Goal: Transaction & Acquisition: Subscribe to service/newsletter

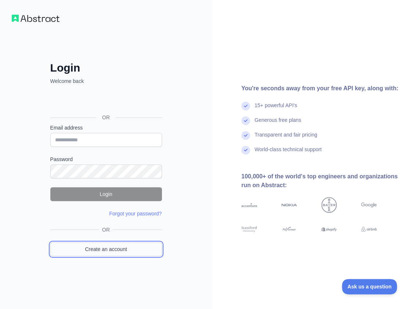
click at [120, 254] on link "Create an account" at bounding box center [106, 249] width 112 height 14
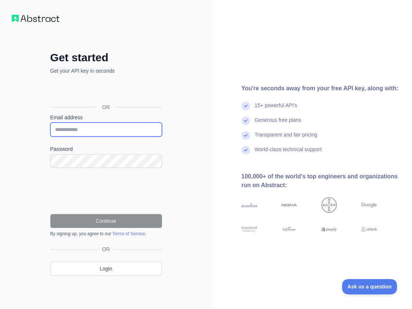
click at [96, 123] on input "Email address" at bounding box center [106, 130] width 112 height 14
paste input "**********"
type input "**********"
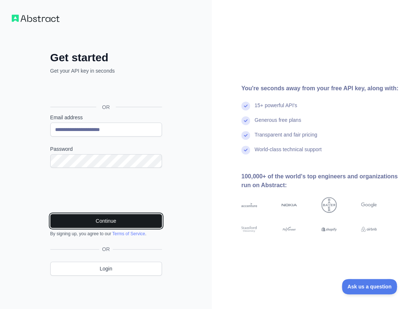
click at [140, 220] on button "Continue" at bounding box center [106, 221] width 112 height 14
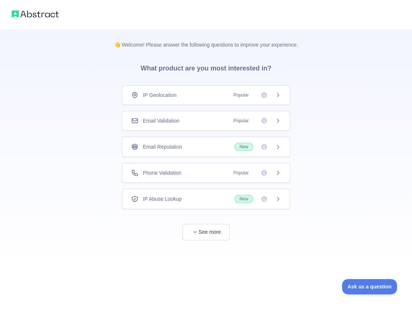
click at [174, 122] on span "Email Validation" at bounding box center [161, 120] width 36 height 7
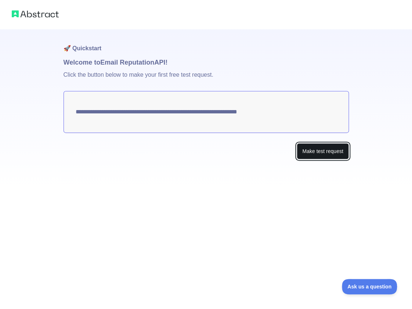
click at [317, 148] on button "Make test request" at bounding box center [323, 151] width 52 height 17
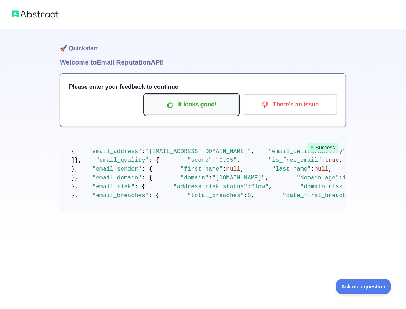
click at [205, 103] on p "It looks good!" at bounding box center [191, 104] width 83 height 12
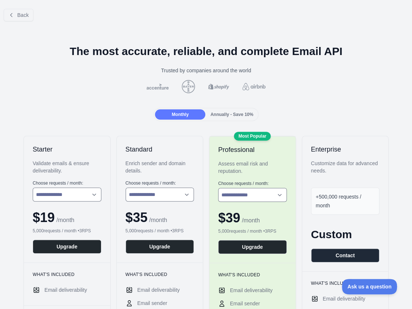
click at [16, 25] on div "Back" at bounding box center [206, 15] width 412 height 24
click at [22, 19] on button "Back" at bounding box center [19, 15] width 30 height 12
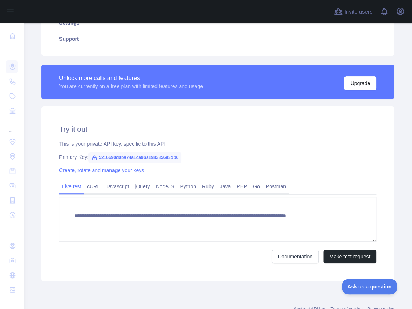
scroll to position [184, 0]
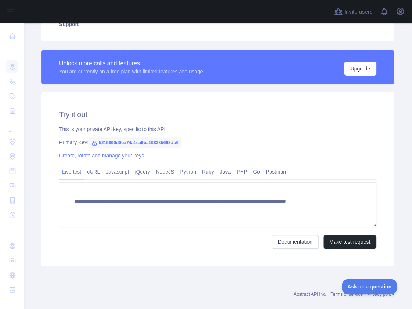
click at [162, 143] on span "5216690d0ba74a1ca9ba198385693db6" at bounding box center [135, 142] width 93 height 11
copy span "5216690d0ba74a1ca9ba198385693db6"
click at [260, 52] on div "Unlock more calls and features You are currently on a free plan with limited fe…" at bounding box center [217, 67] width 353 height 35
